Goal: Transaction & Acquisition: Purchase product/service

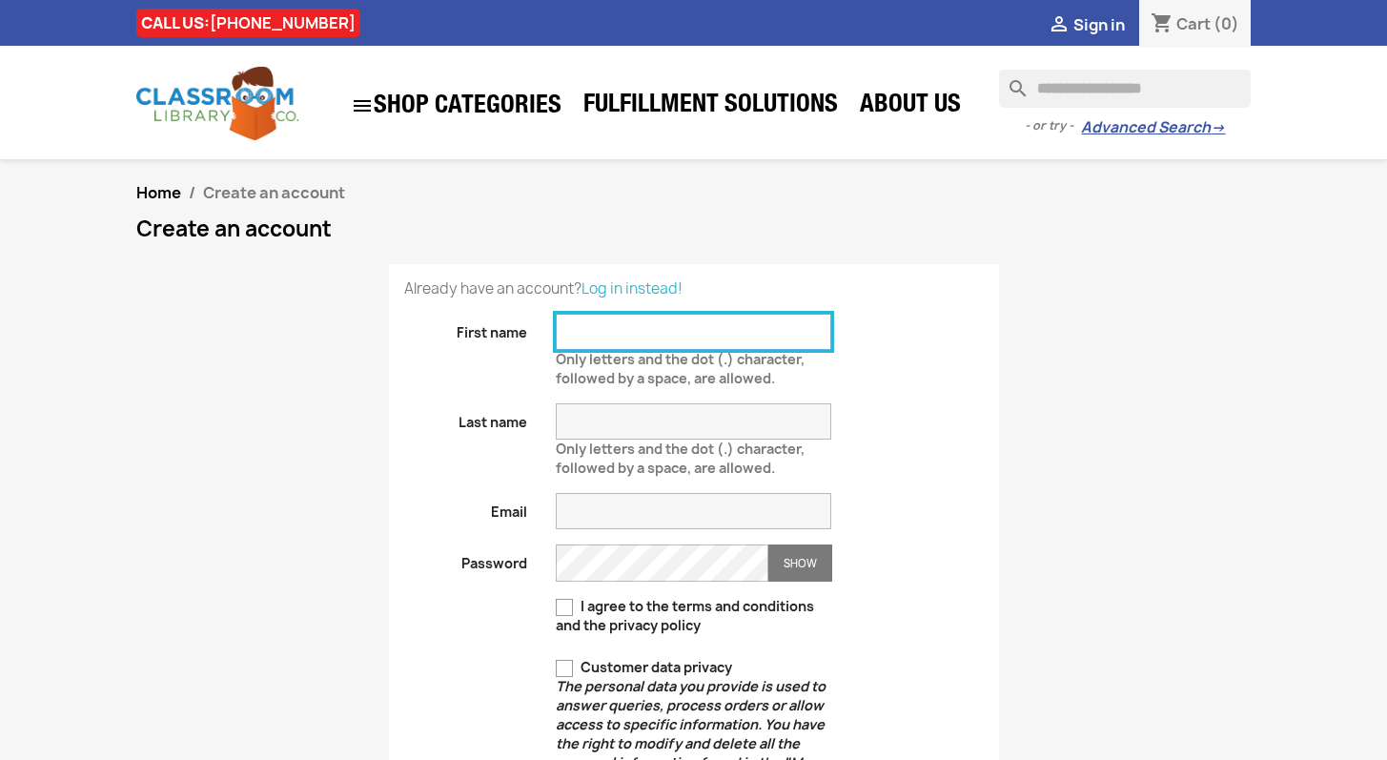
click at [598, 331] on input "First name" at bounding box center [693, 332] width 275 height 36
type input "*****"
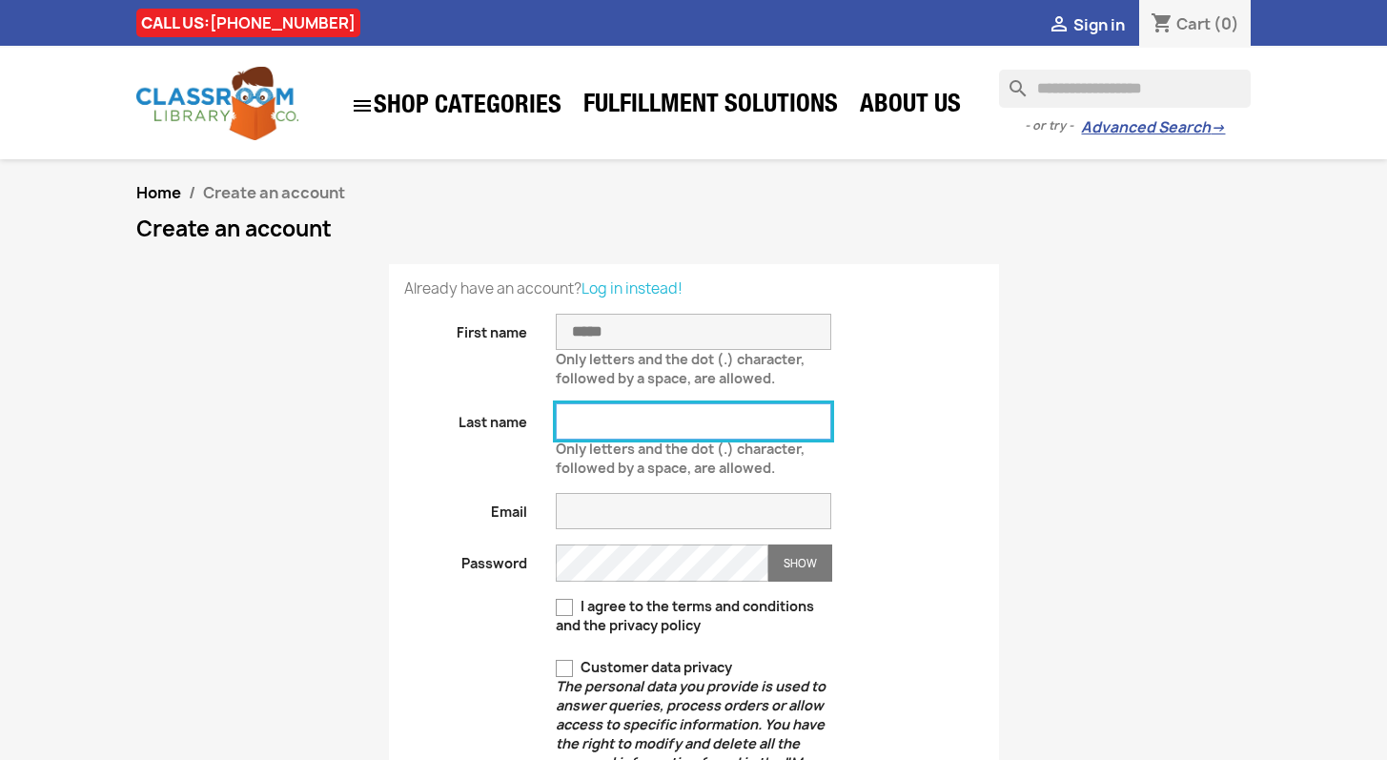
click at [567, 423] on input "Last name" at bounding box center [693, 421] width 275 height 36
type input "********"
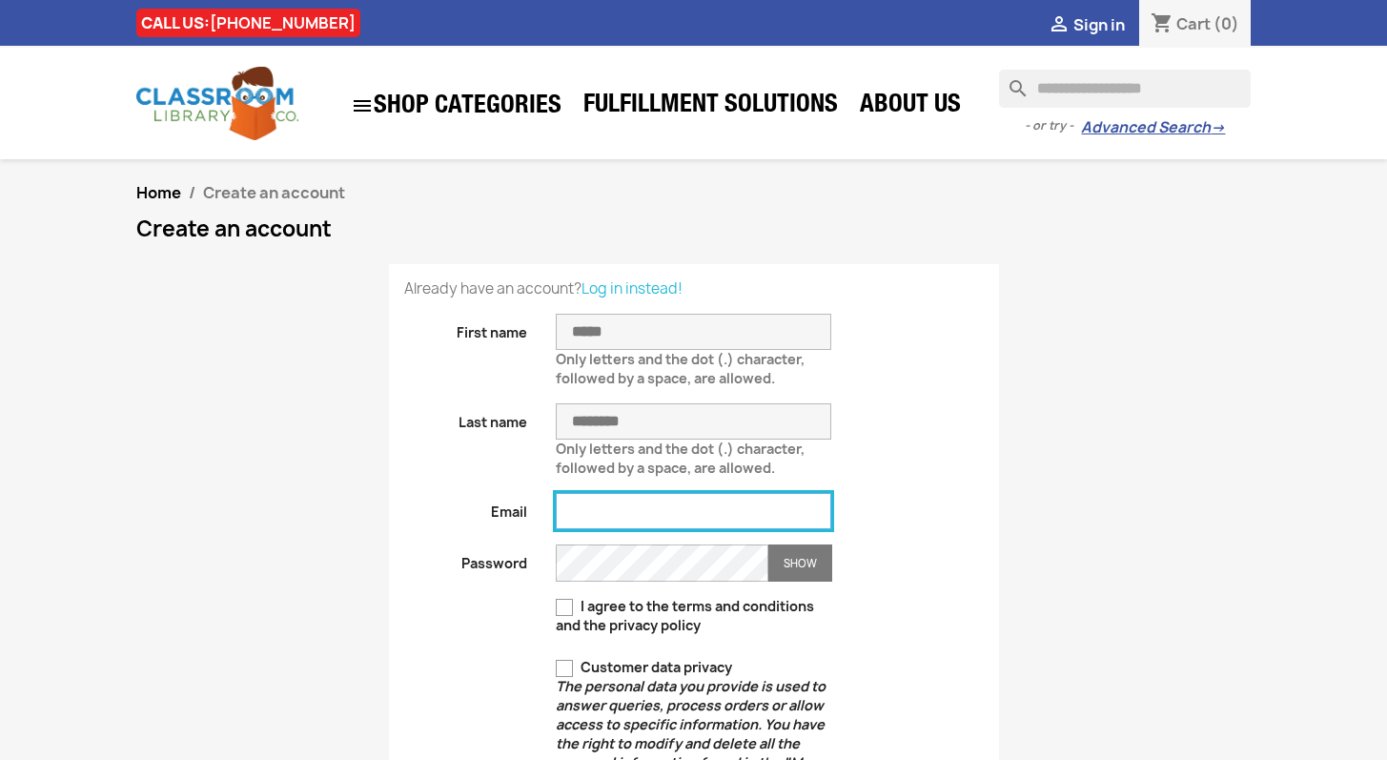
click at [625, 503] on input "Email" at bounding box center [693, 511] width 275 height 36
type input "**********"
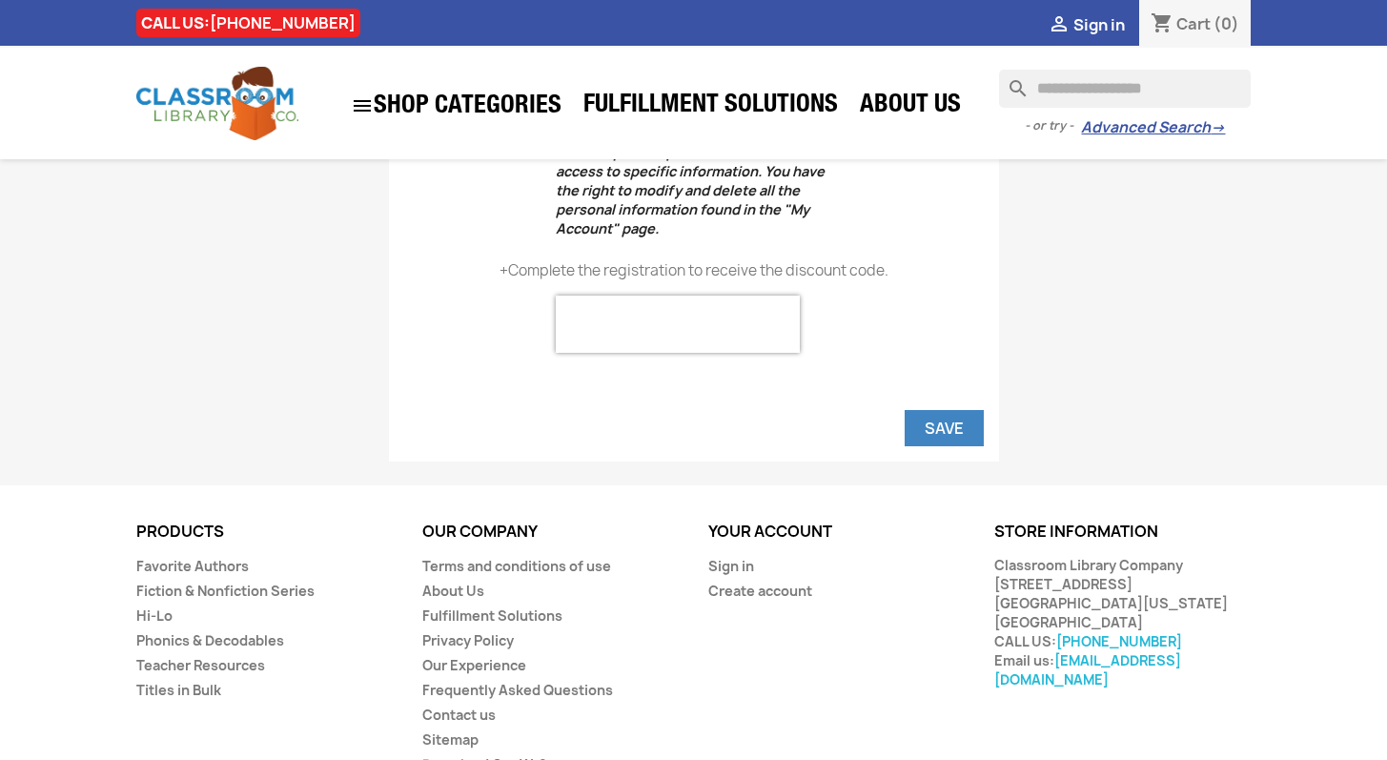
scroll to position [531, 0]
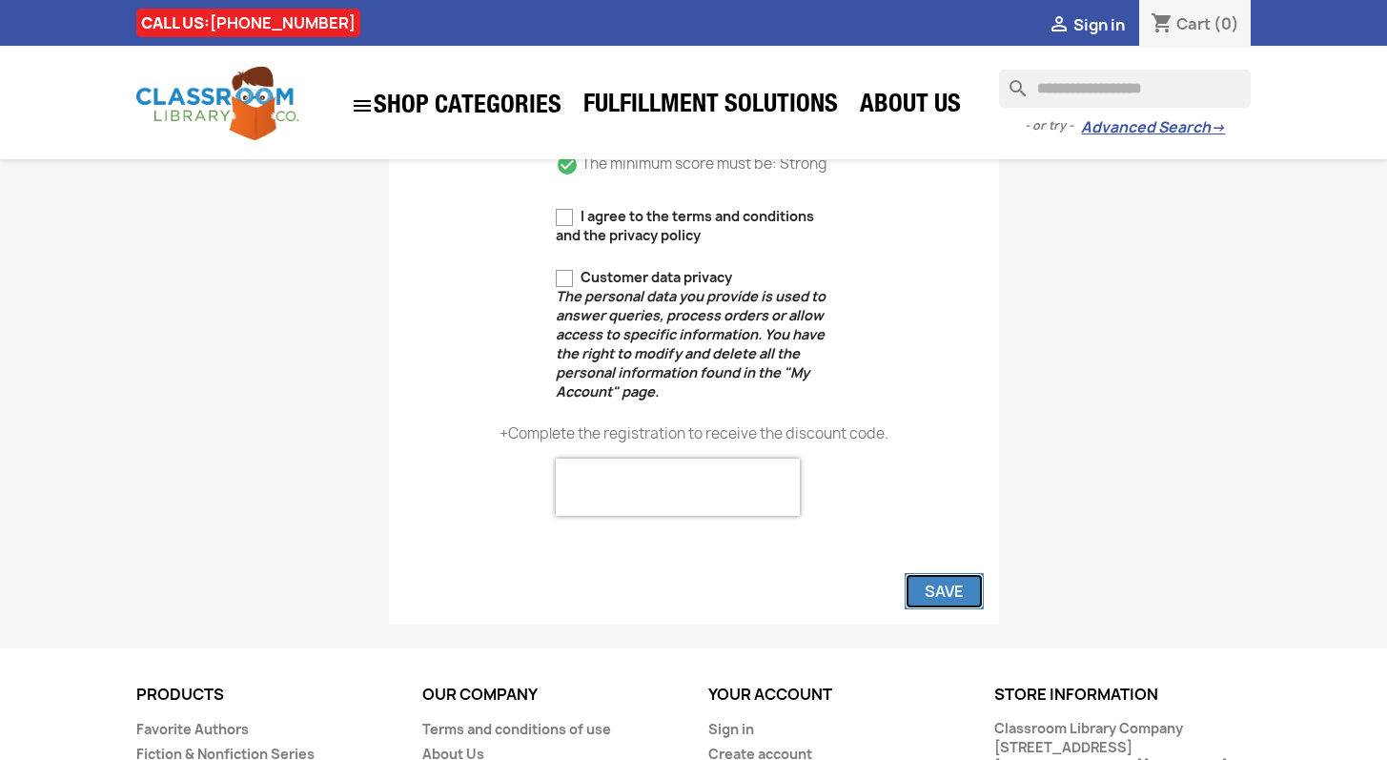
click at [943, 590] on button "Save" at bounding box center [944, 591] width 79 height 36
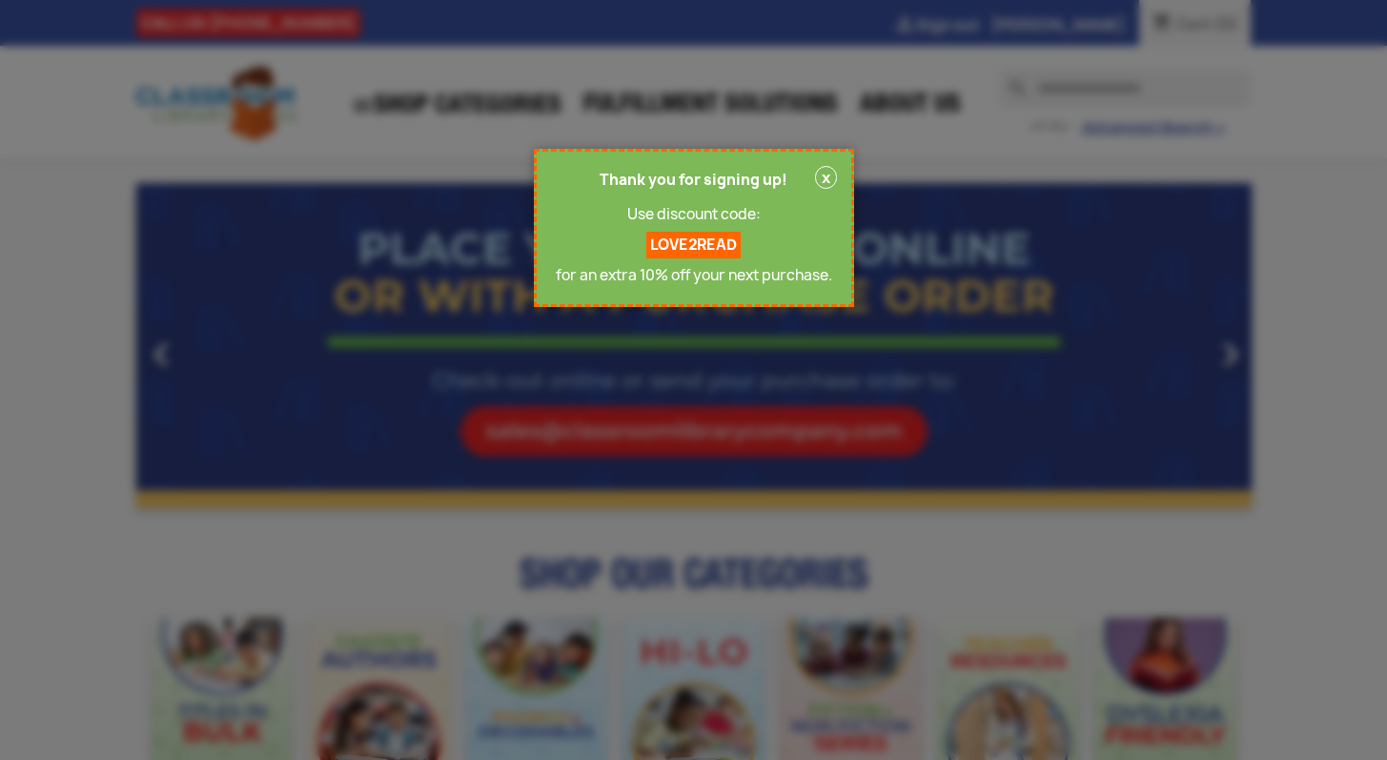
click at [687, 248] on p "LOVE2READ" at bounding box center [693, 245] width 94 height 27
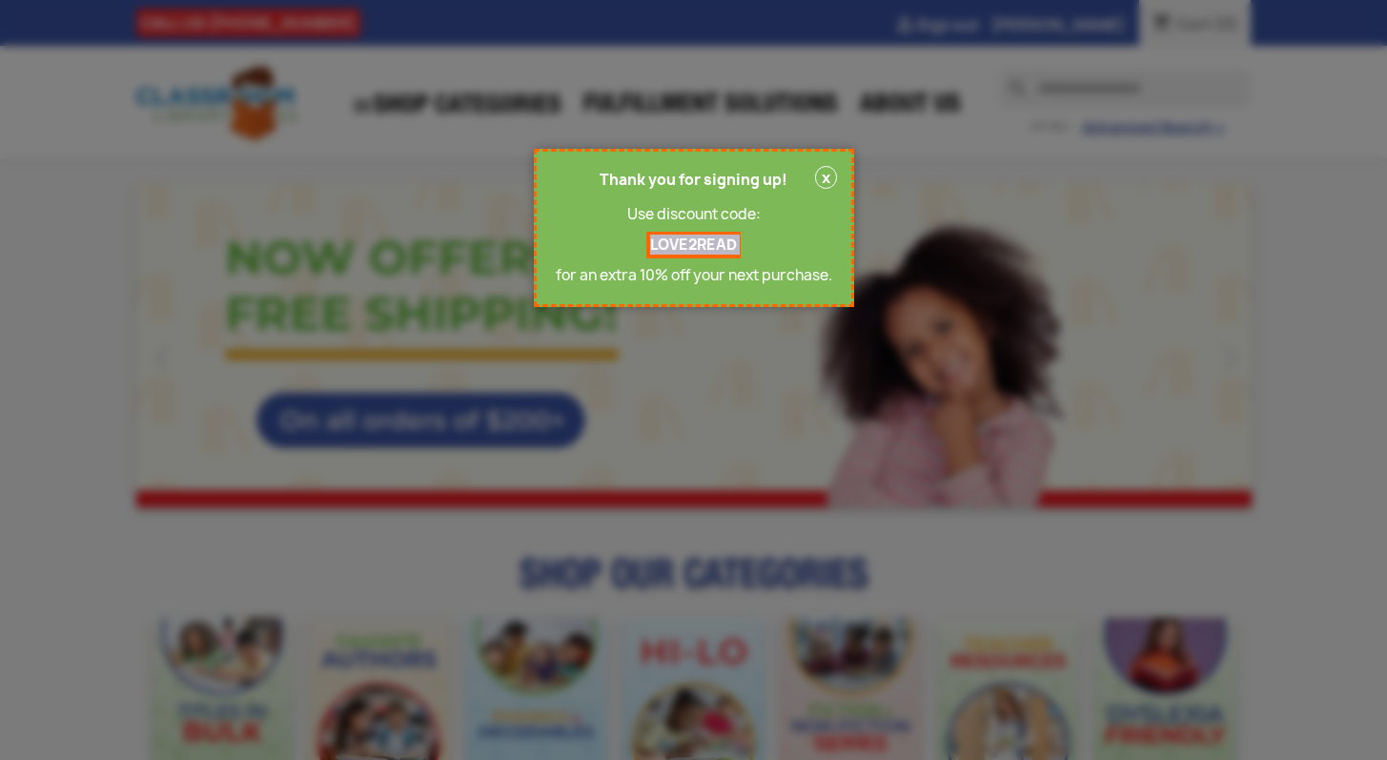
drag, startPoint x: 652, startPoint y: 247, endPoint x: 763, endPoint y: 245, distance: 111.5
click at [763, 245] on div "Thank you for signing up! Use discount code: LOVE2READ for an extra 10% off you…" at bounding box center [694, 228] width 276 height 114
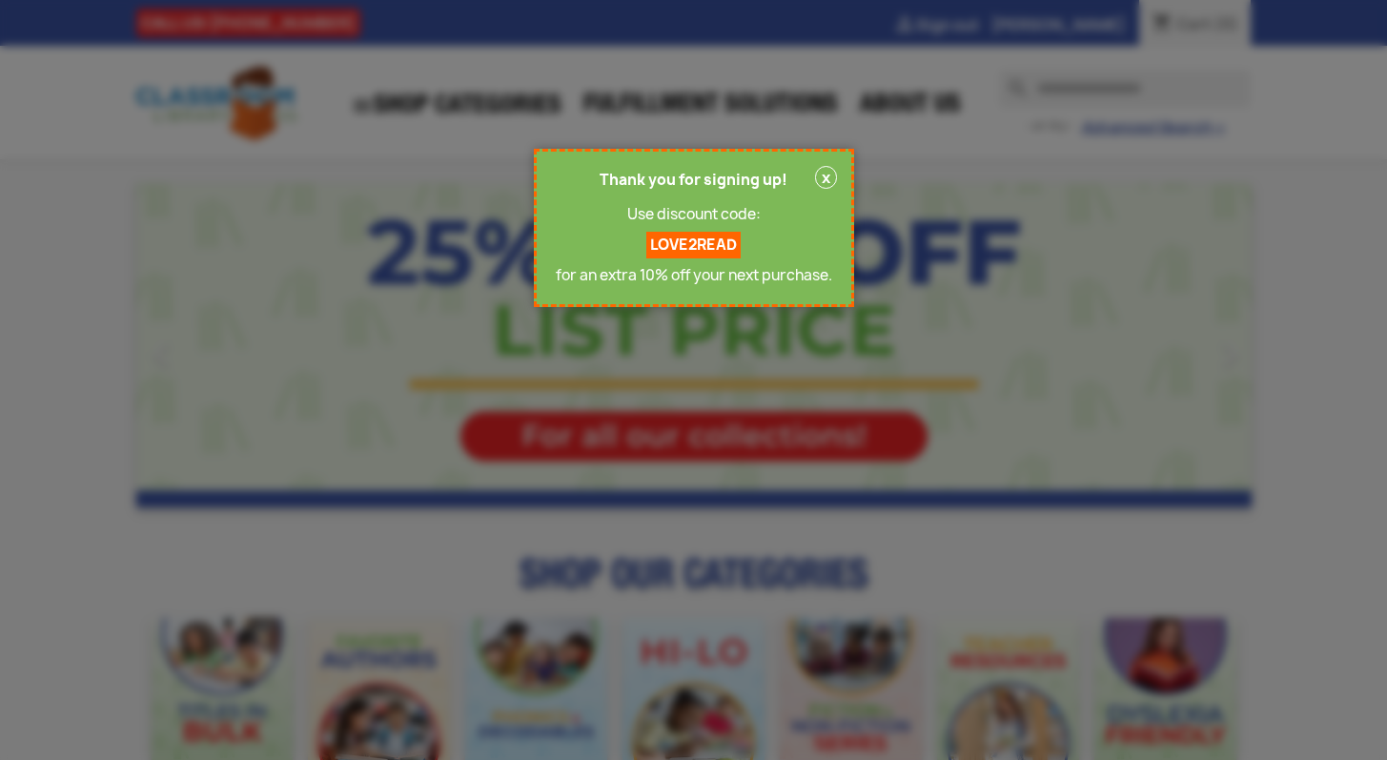
click at [984, 291] on div at bounding box center [693, 380] width 1387 height 760
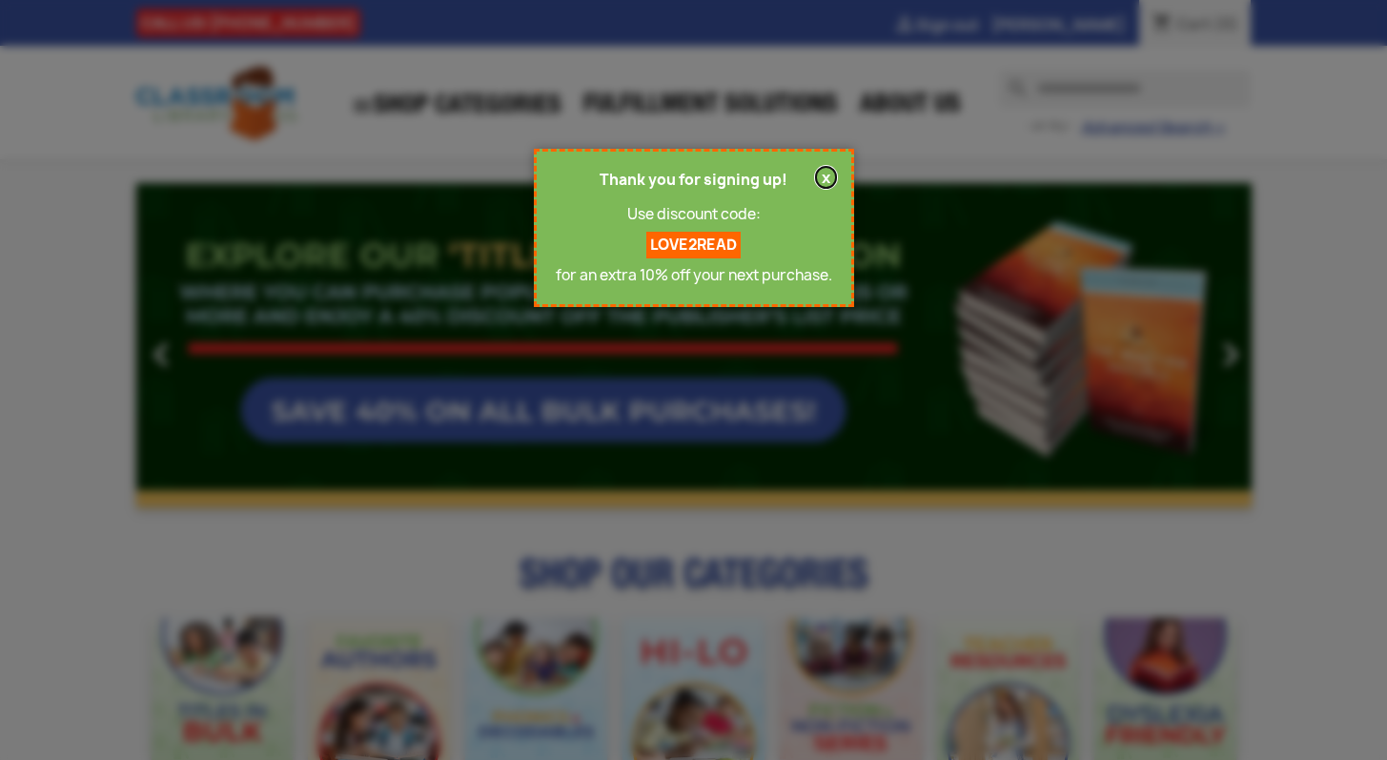
click at [825, 179] on button "x" at bounding box center [826, 177] width 22 height 23
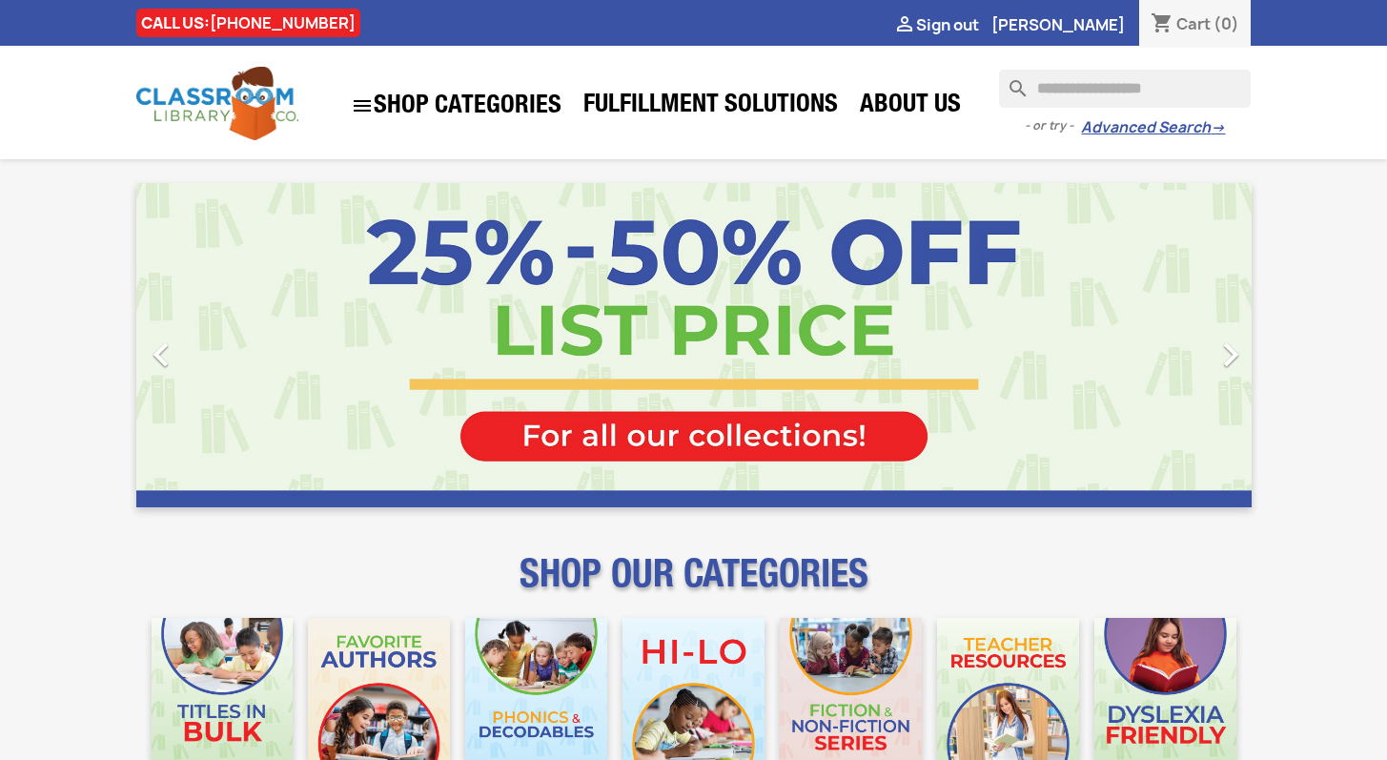
click at [1051, 92] on input "Search" at bounding box center [1125, 89] width 252 height 38
type input "**********"
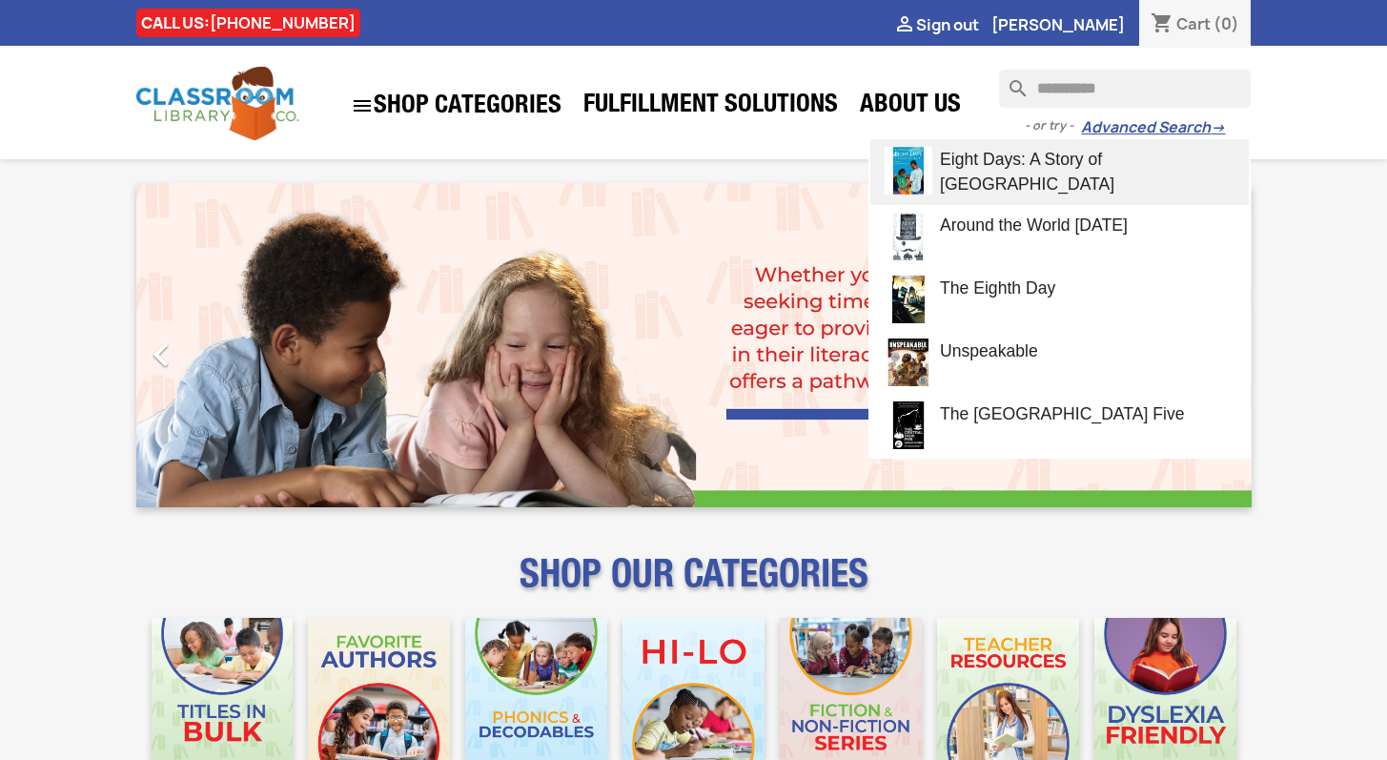
click at [1003, 176] on link "Eight Days: A Story of [GEOGRAPHIC_DATA]" at bounding box center [1059, 172] width 378 height 66
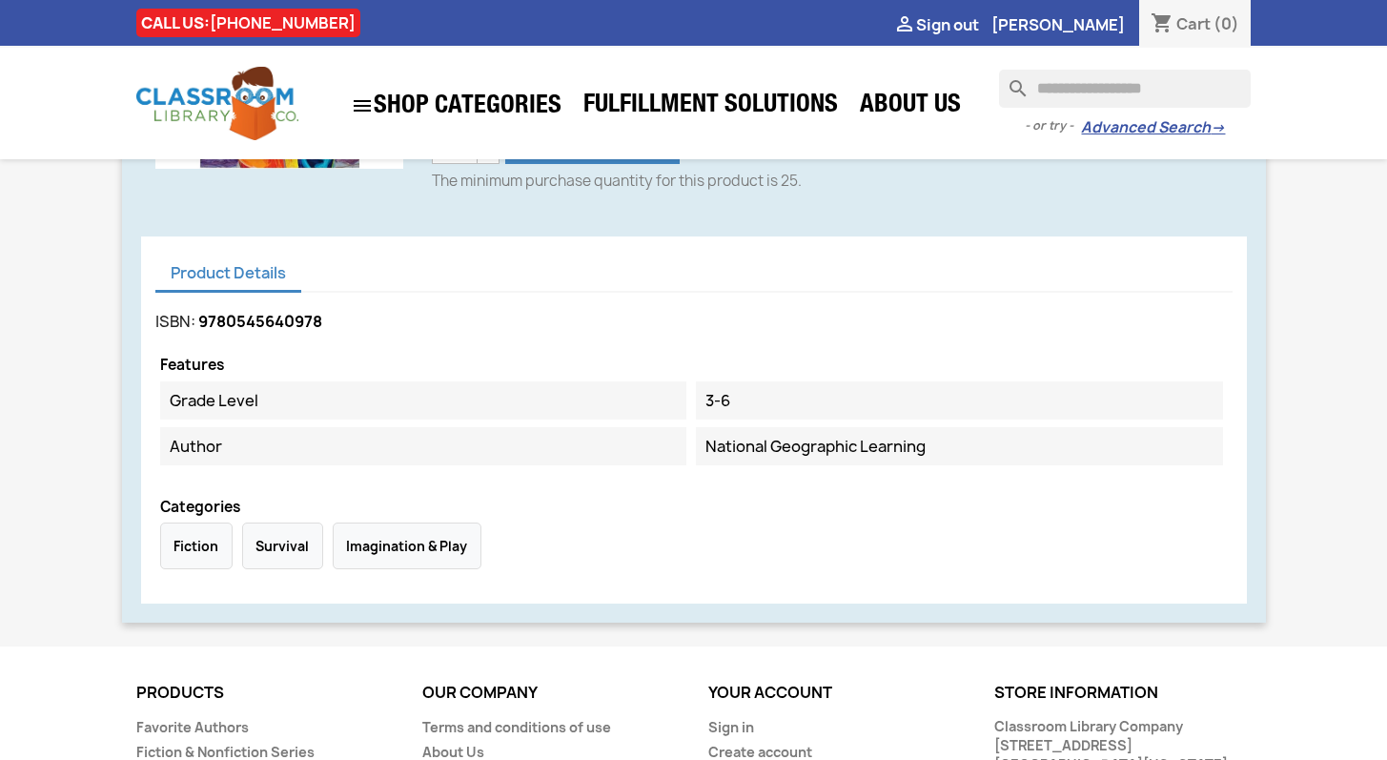
scroll to position [468, 0]
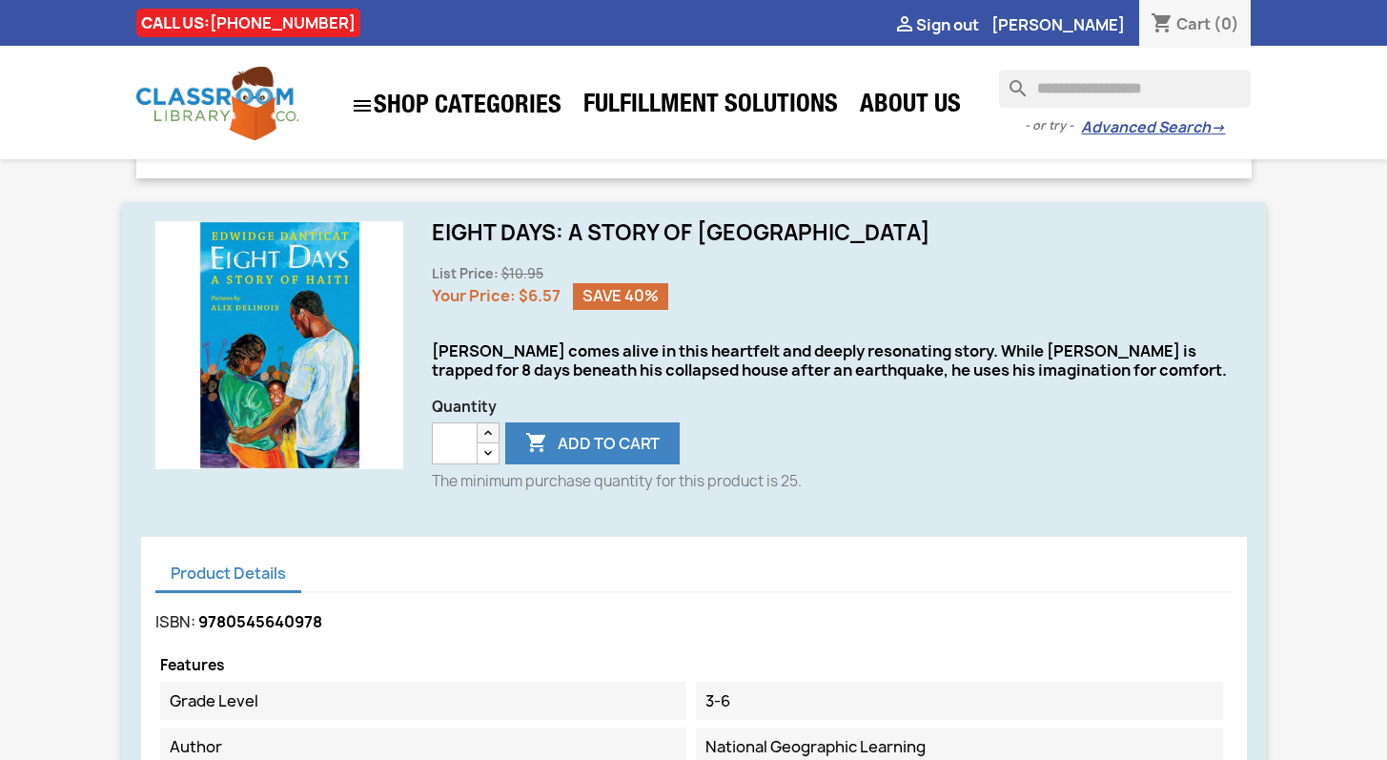
click at [486, 435] on icon "button" at bounding box center [487, 432] width 15 height 15
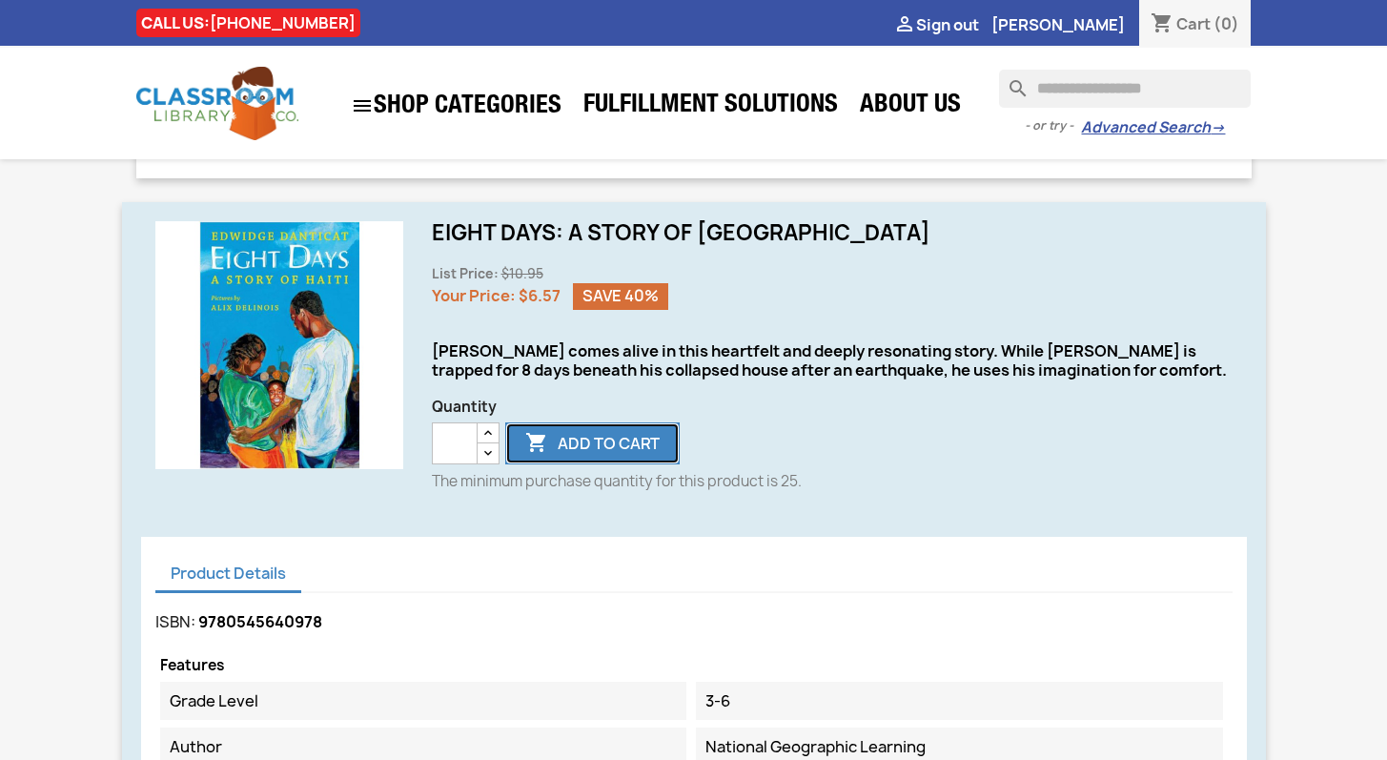
click at [616, 450] on button " Add to cart" at bounding box center [592, 443] width 174 height 42
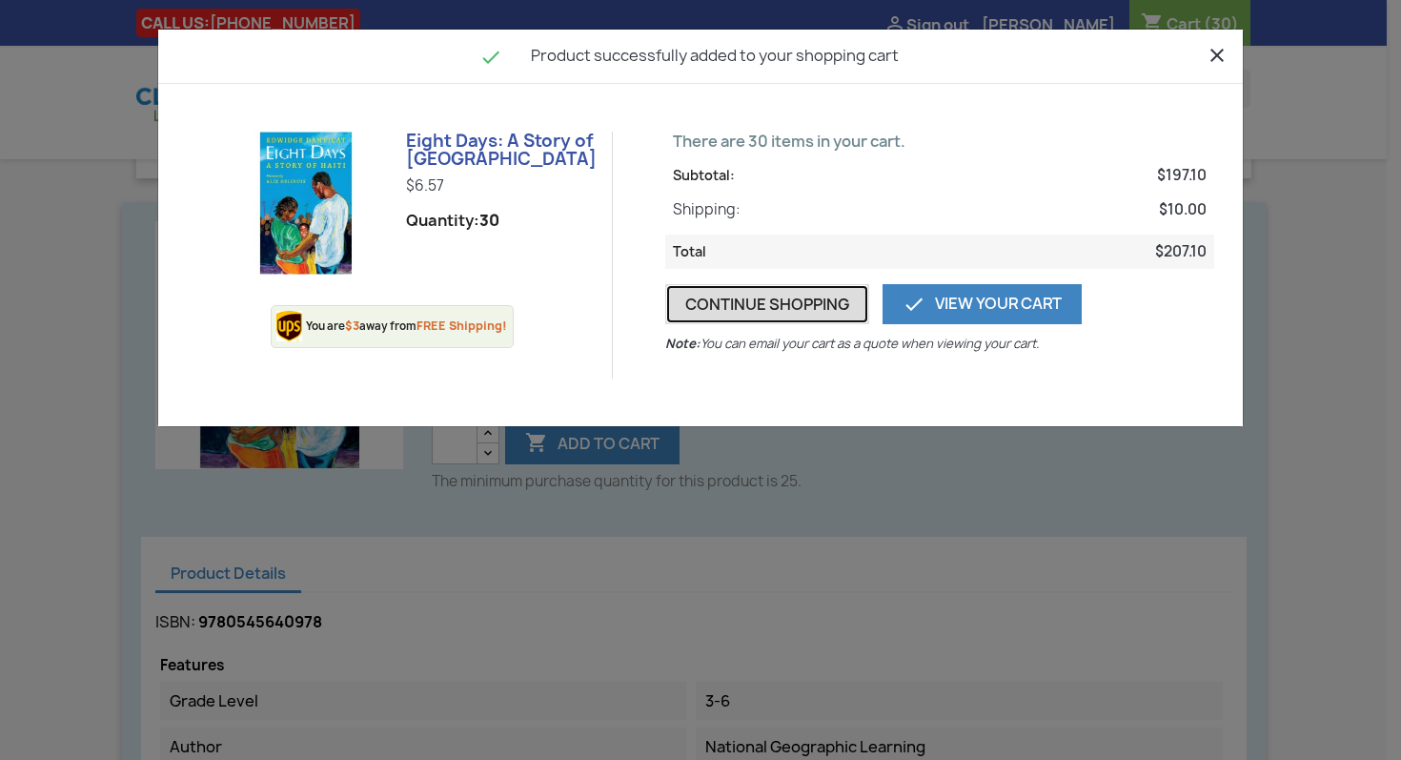
click at [737, 314] on button "Continue shopping" at bounding box center [767, 304] width 204 height 40
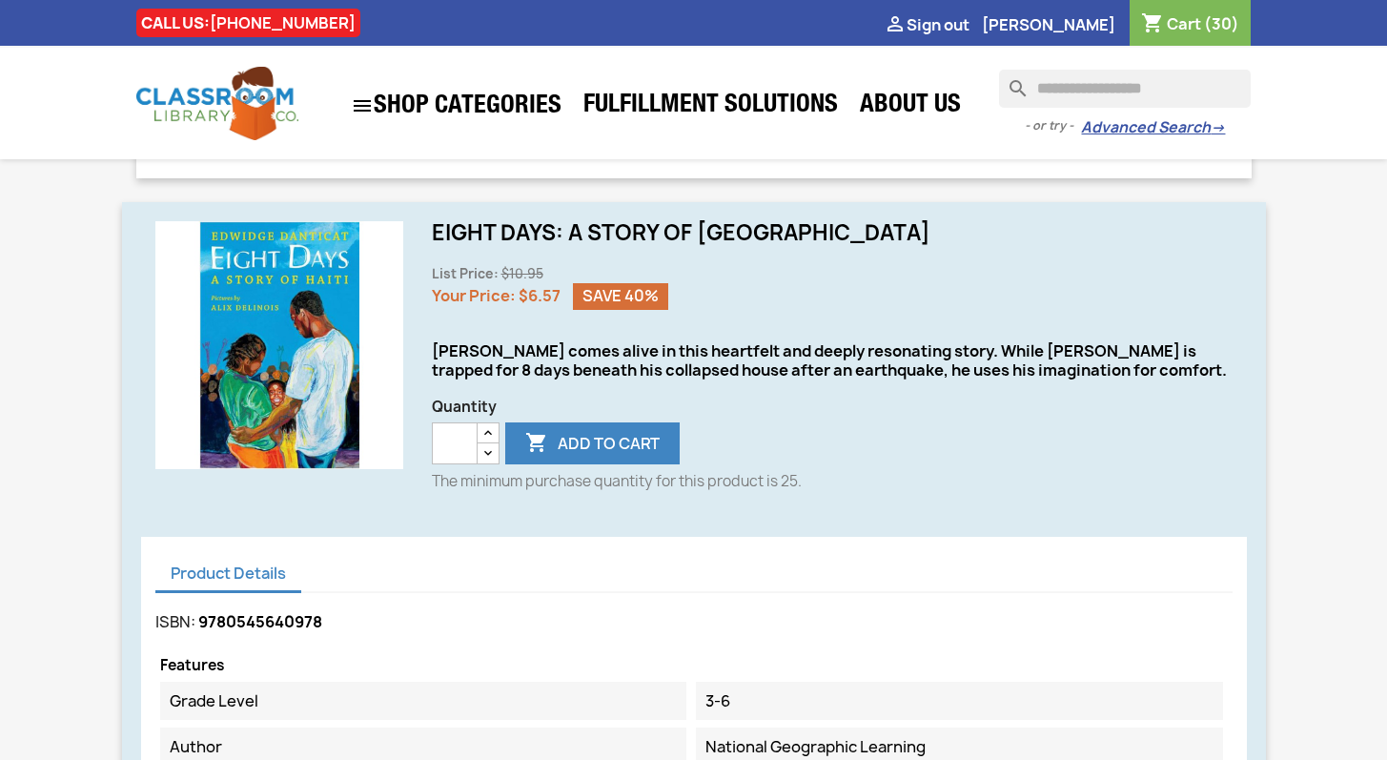
type input "*"
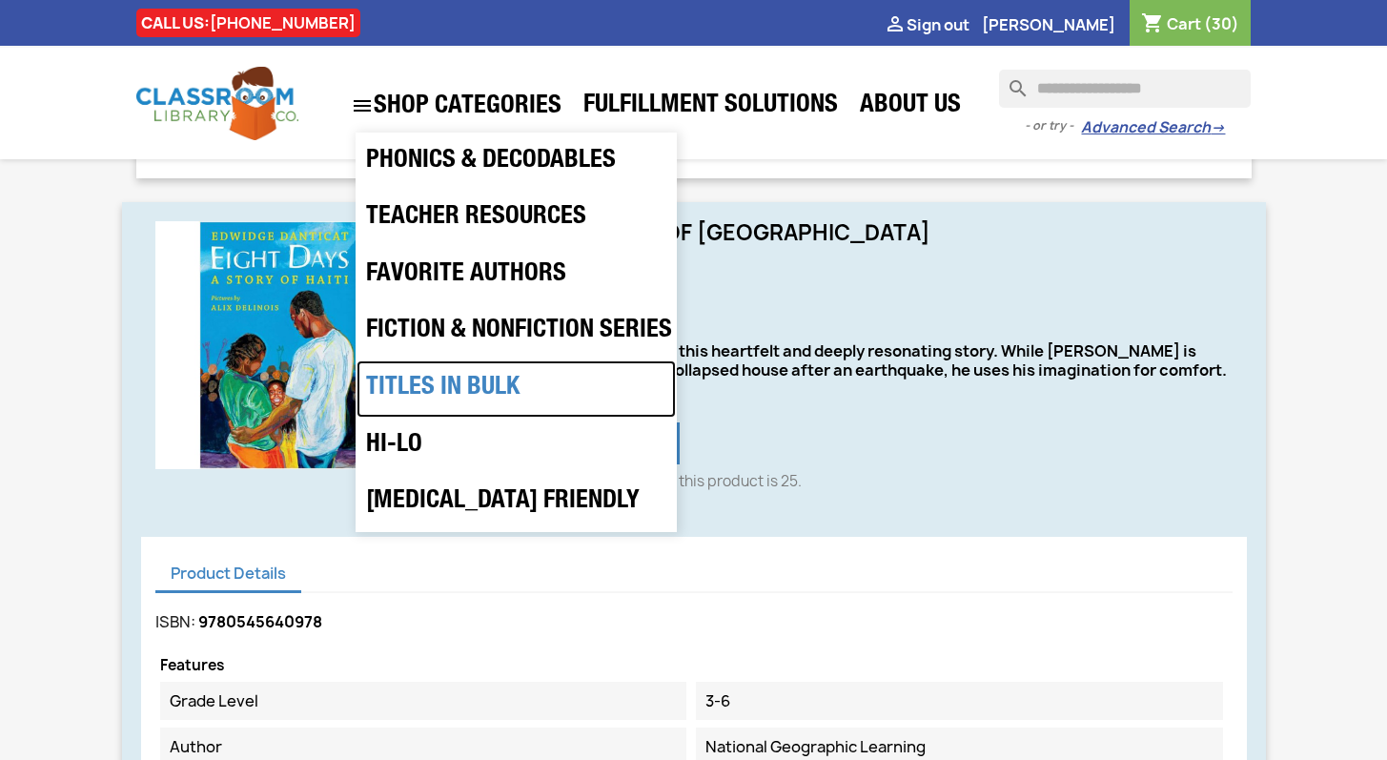
click at [445, 389] on link "Titles in Bulk" at bounding box center [515, 388] width 319 height 57
